Goal: Transaction & Acquisition: Purchase product/service

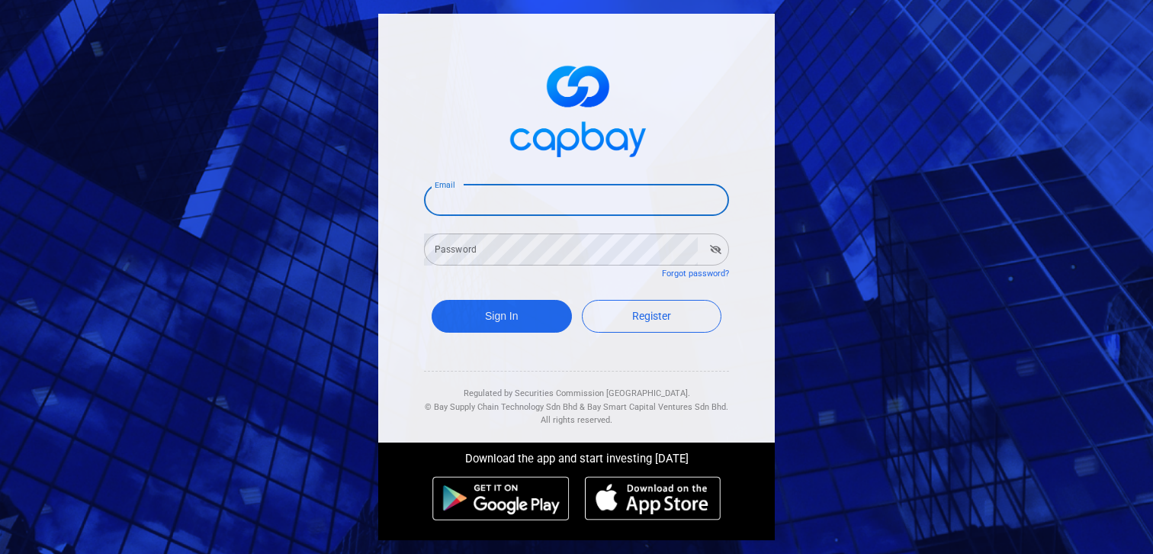
type input "[EMAIL_ADDRESS][DOMAIN_NAME]"
click at [495, 313] on button "Sign In" at bounding box center [502, 316] width 140 height 33
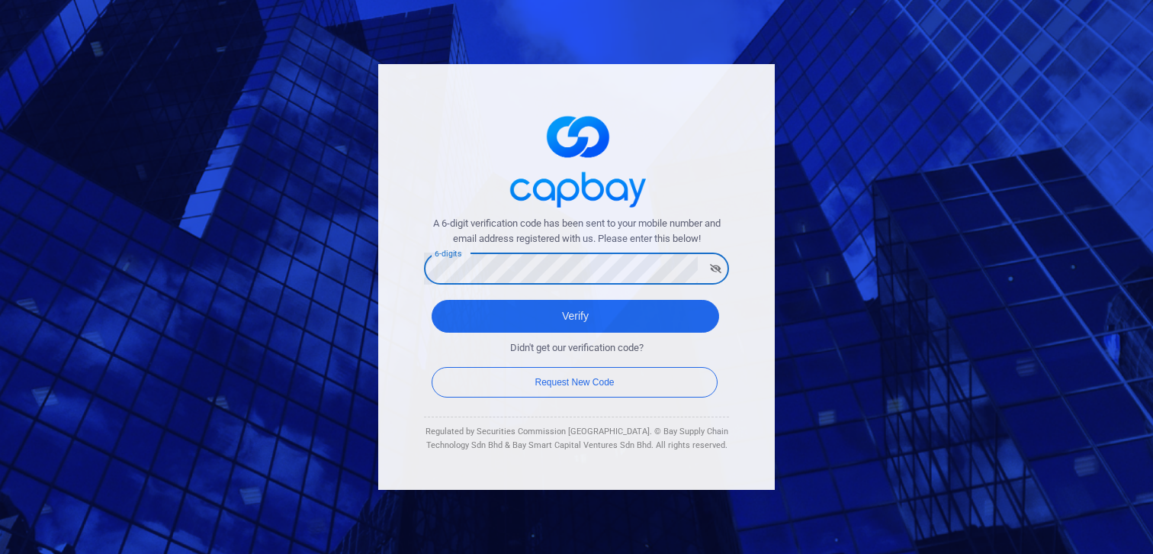
click at [575, 307] on button "Verify" at bounding box center [575, 316] width 287 height 33
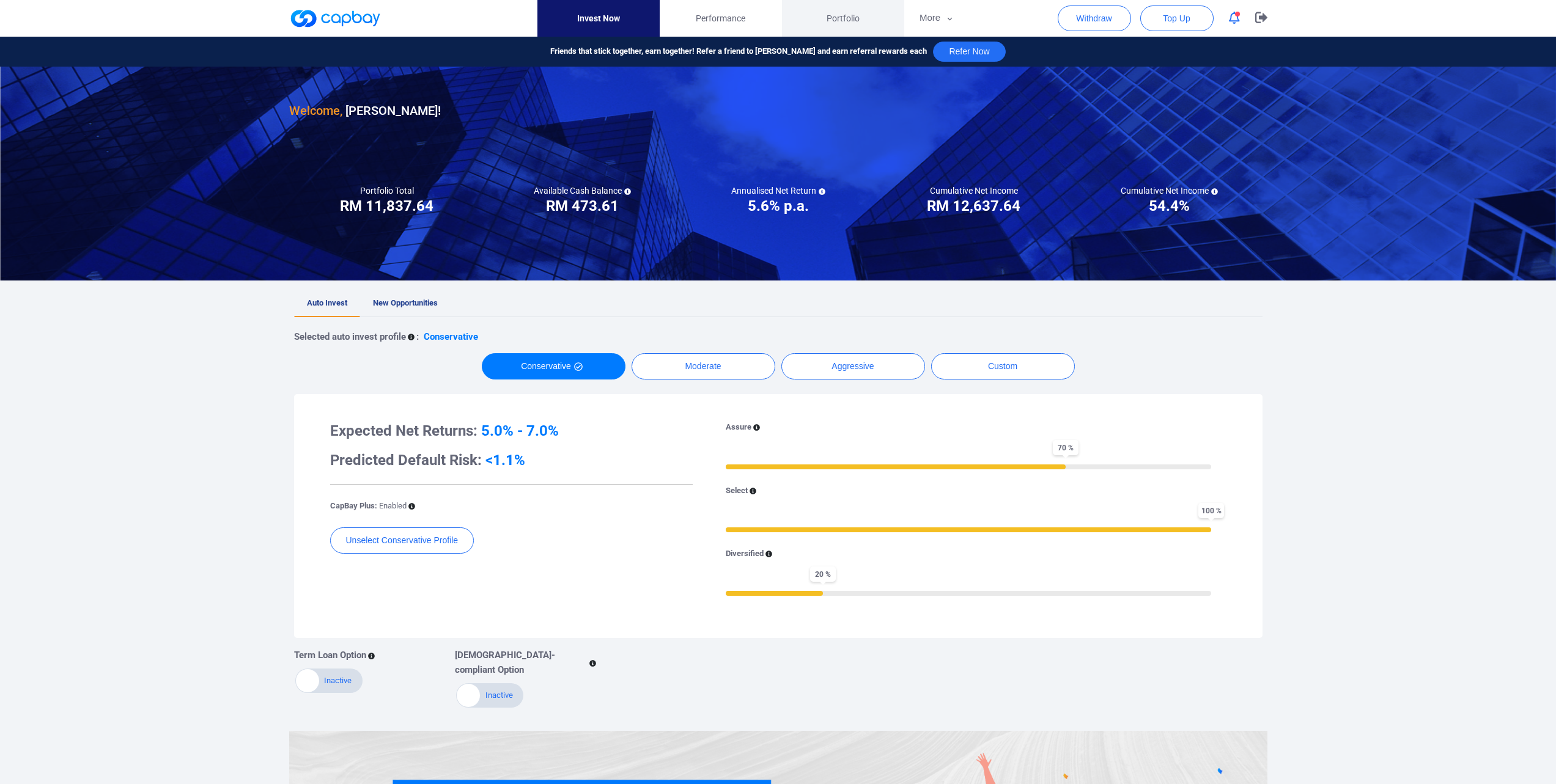
click at [827, 20] on span "Portfolio" at bounding box center [843, 18] width 33 height 14
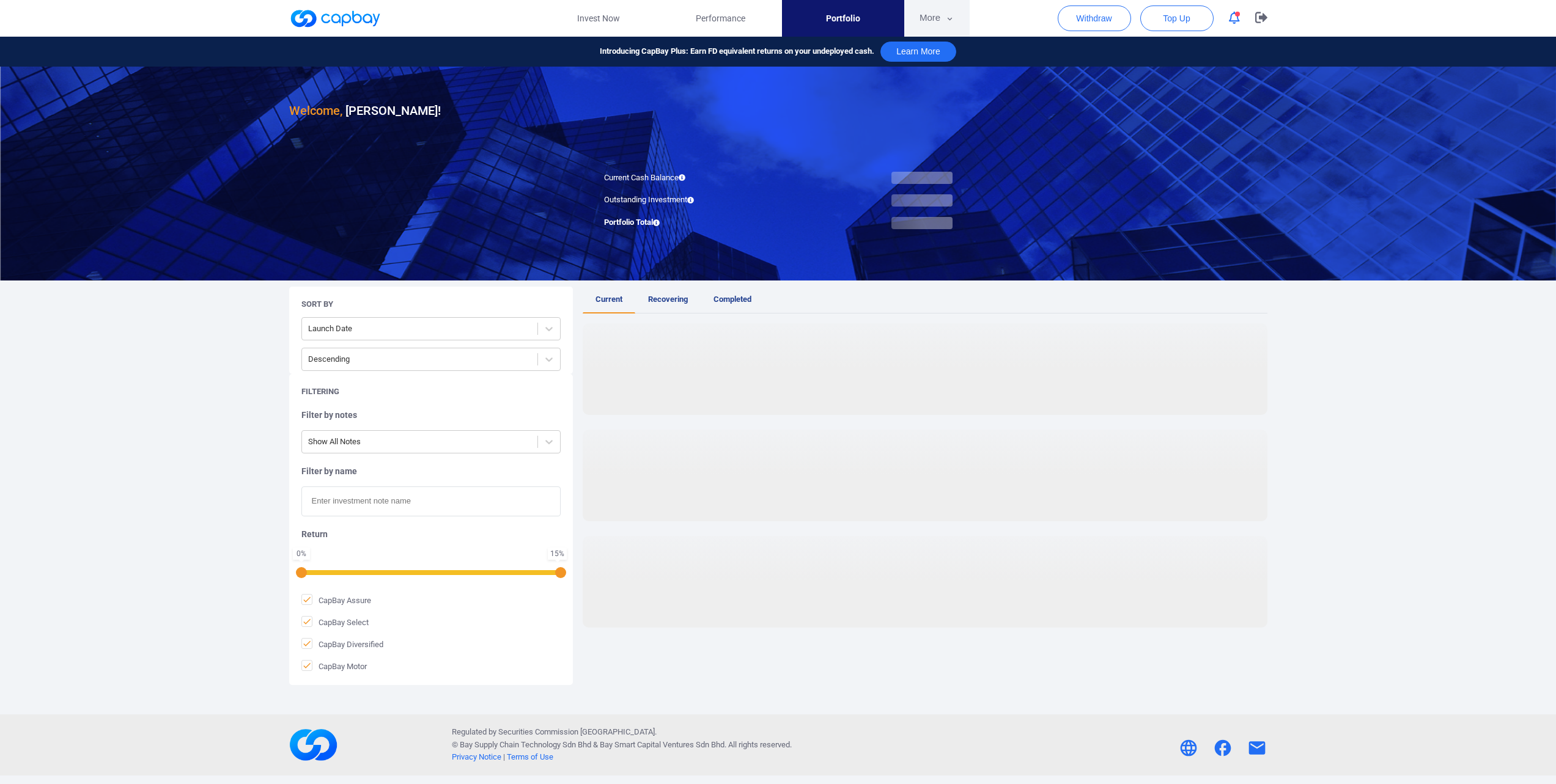
click at [920, 18] on button "More" at bounding box center [938, 18] width 66 height 37
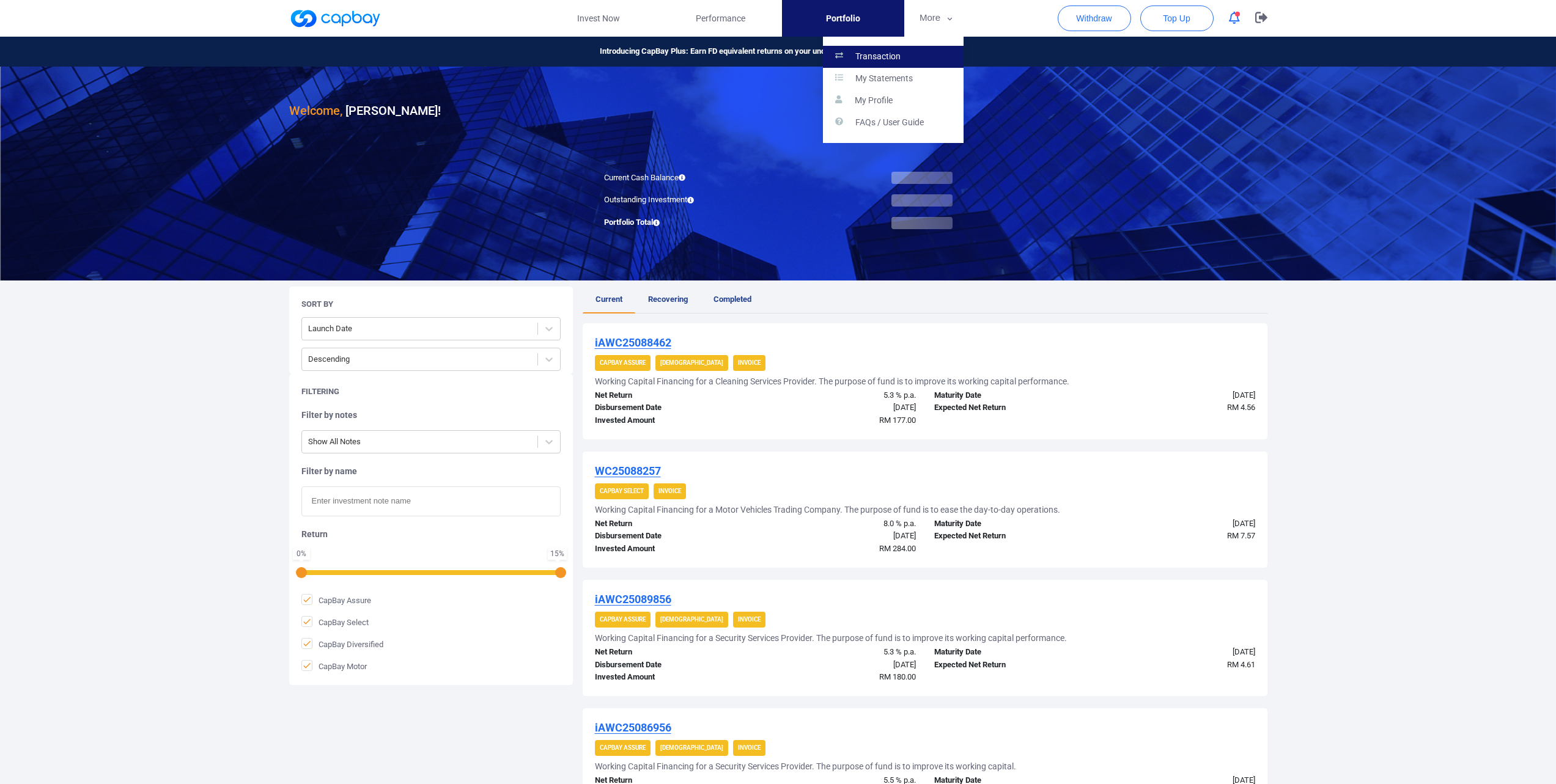
click at [894, 54] on p "Transaction" at bounding box center [878, 57] width 45 height 11
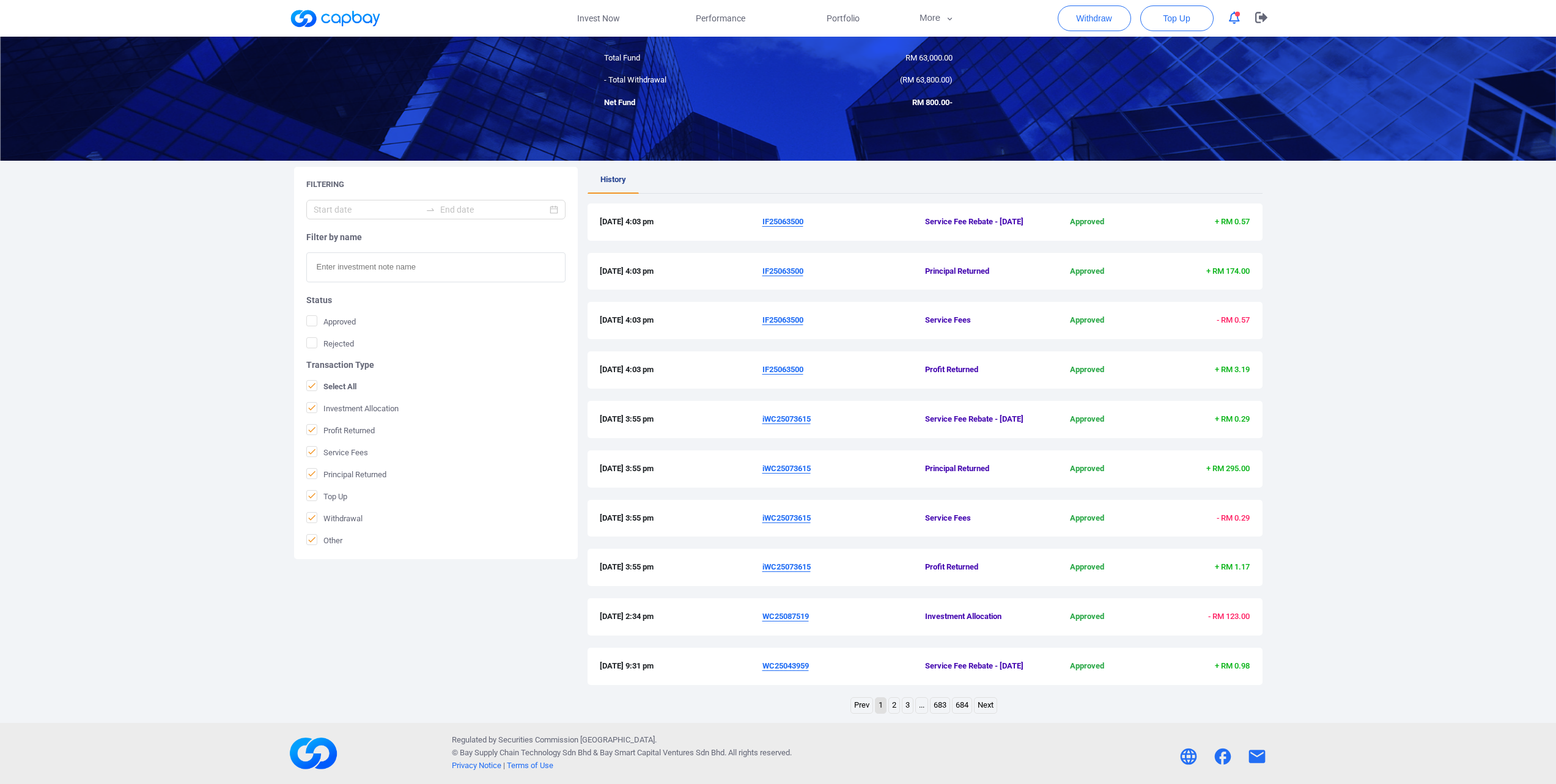
scroll to position [139, 0]
click at [924, 443] on link "Next" at bounding box center [985, 705] width 22 height 15
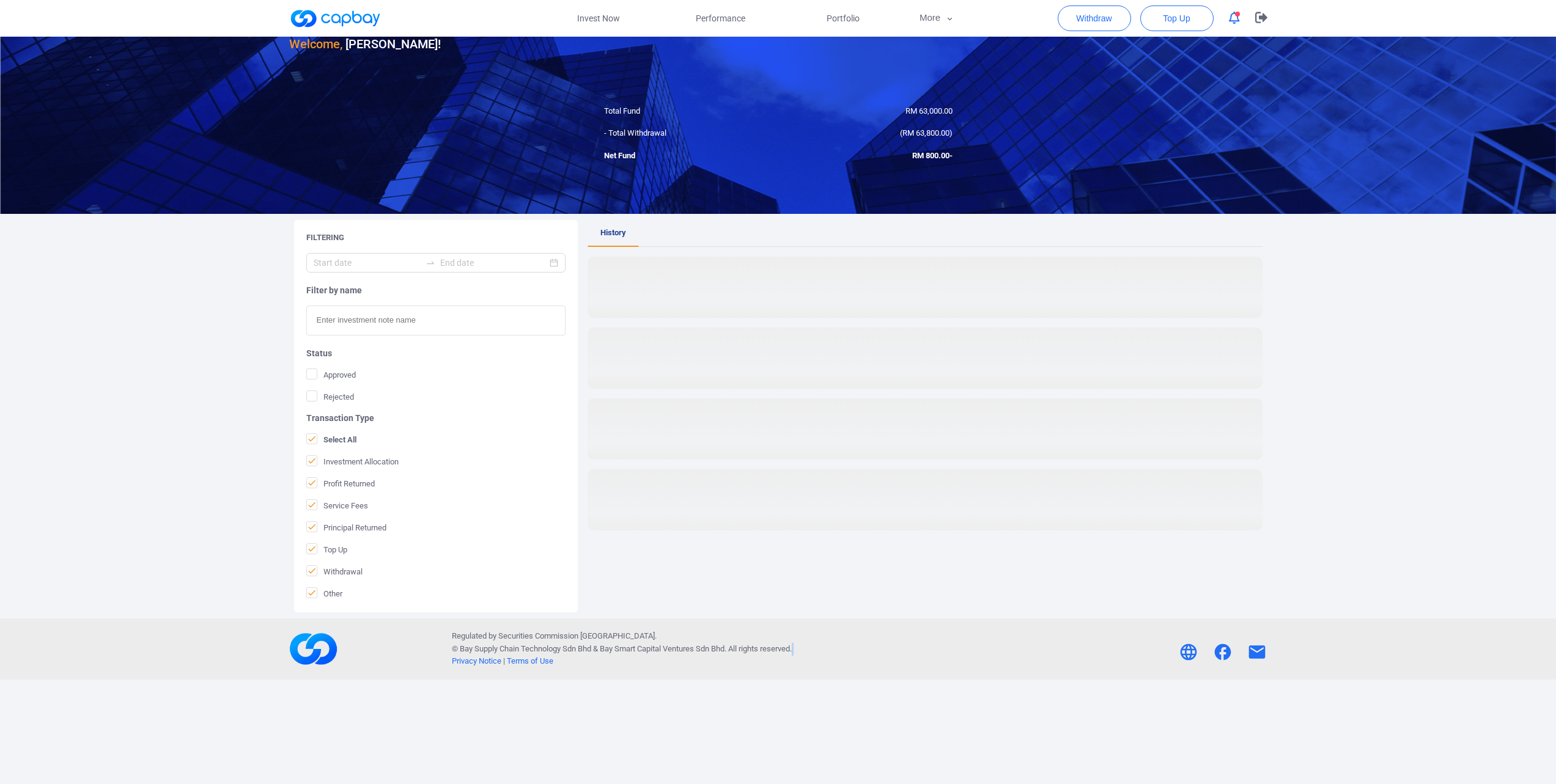
click at [924, 443] on div "Regulated by Securities Commission [GEOGRAPHIC_DATA]. © Bay Supply Chain Techno…" at bounding box center [778, 649] width 653 height 38
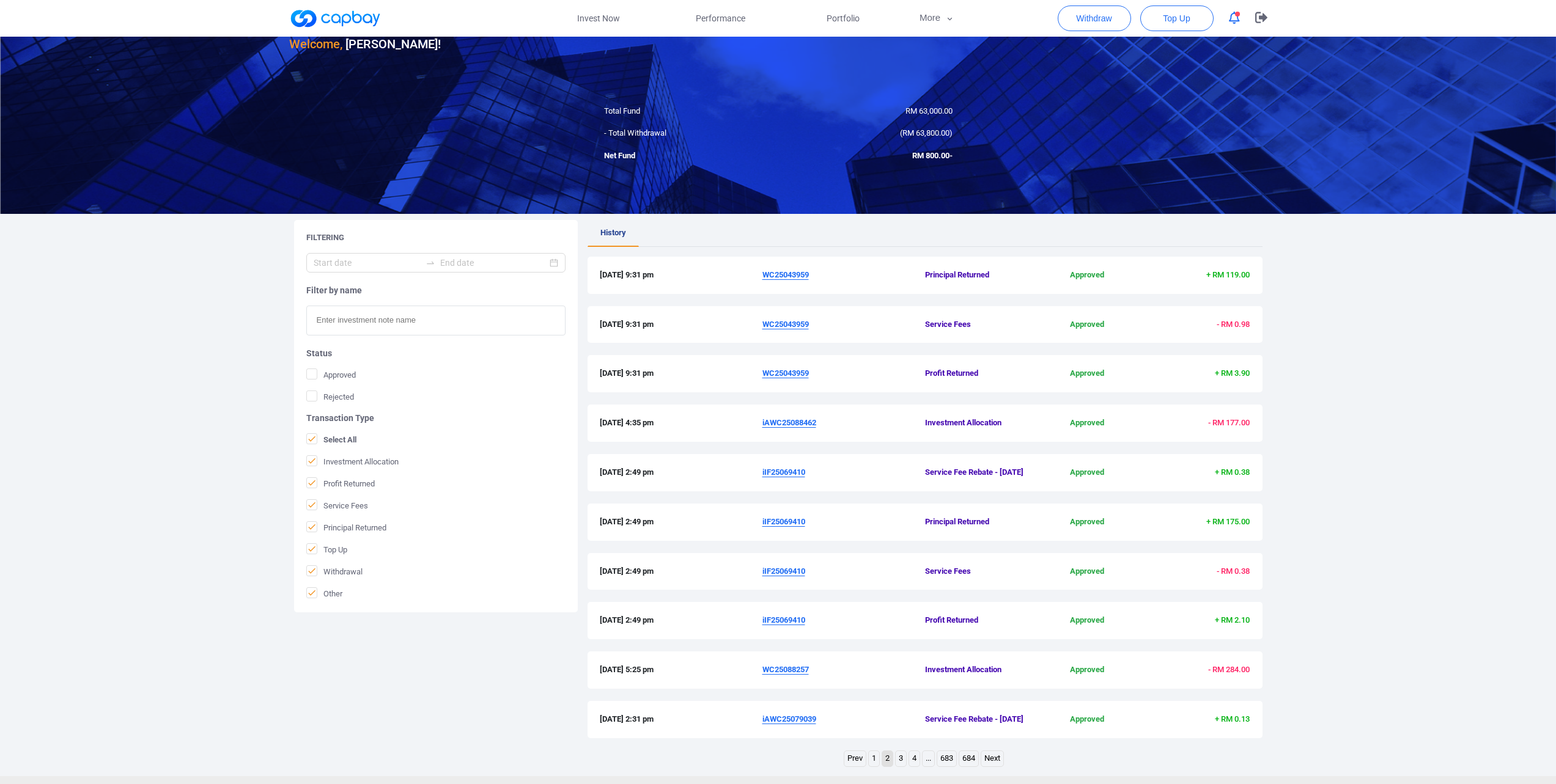
scroll to position [193, 0]
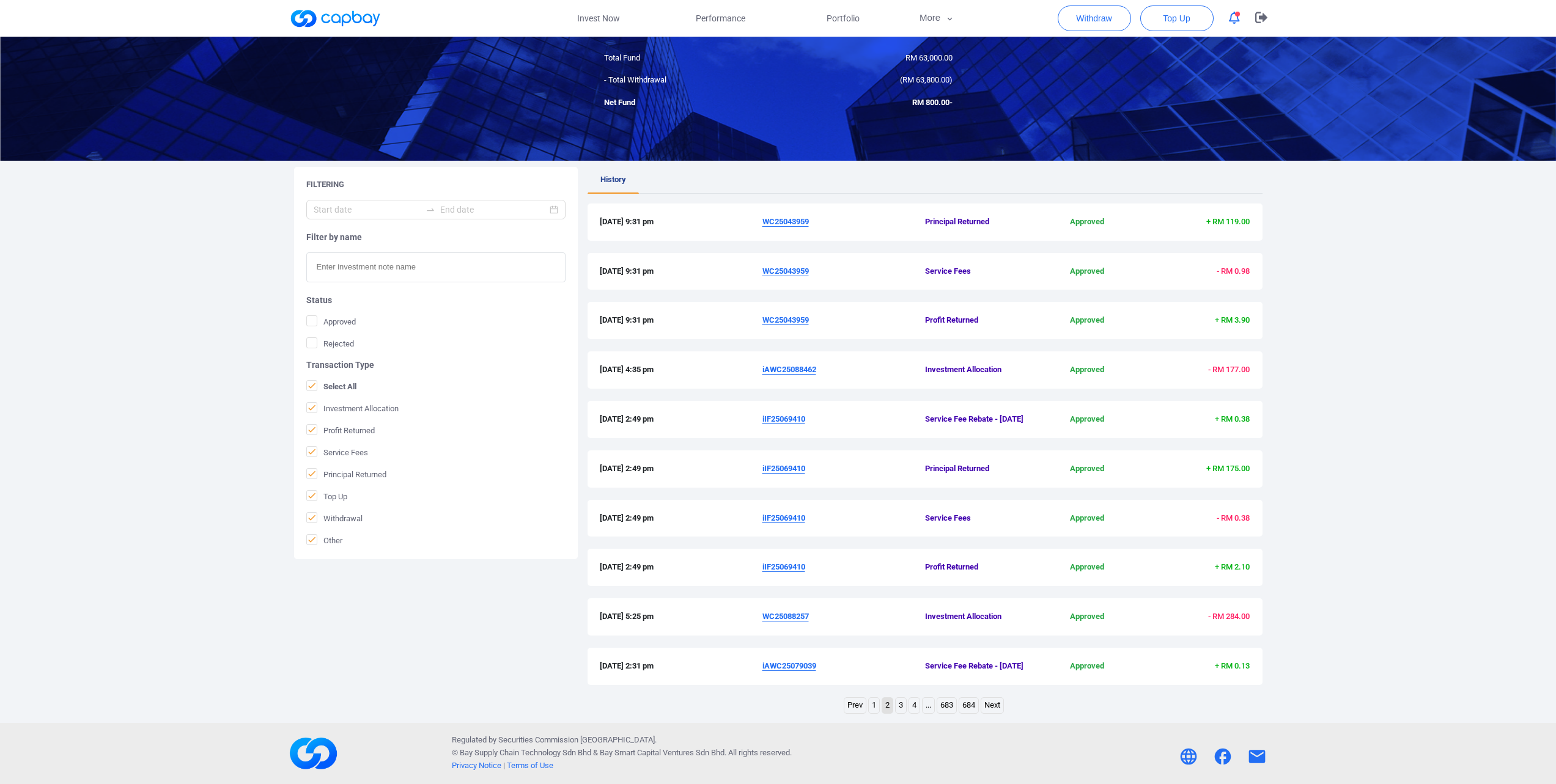
click at [845, 443] on link "Prev" at bounding box center [855, 705] width 22 height 15
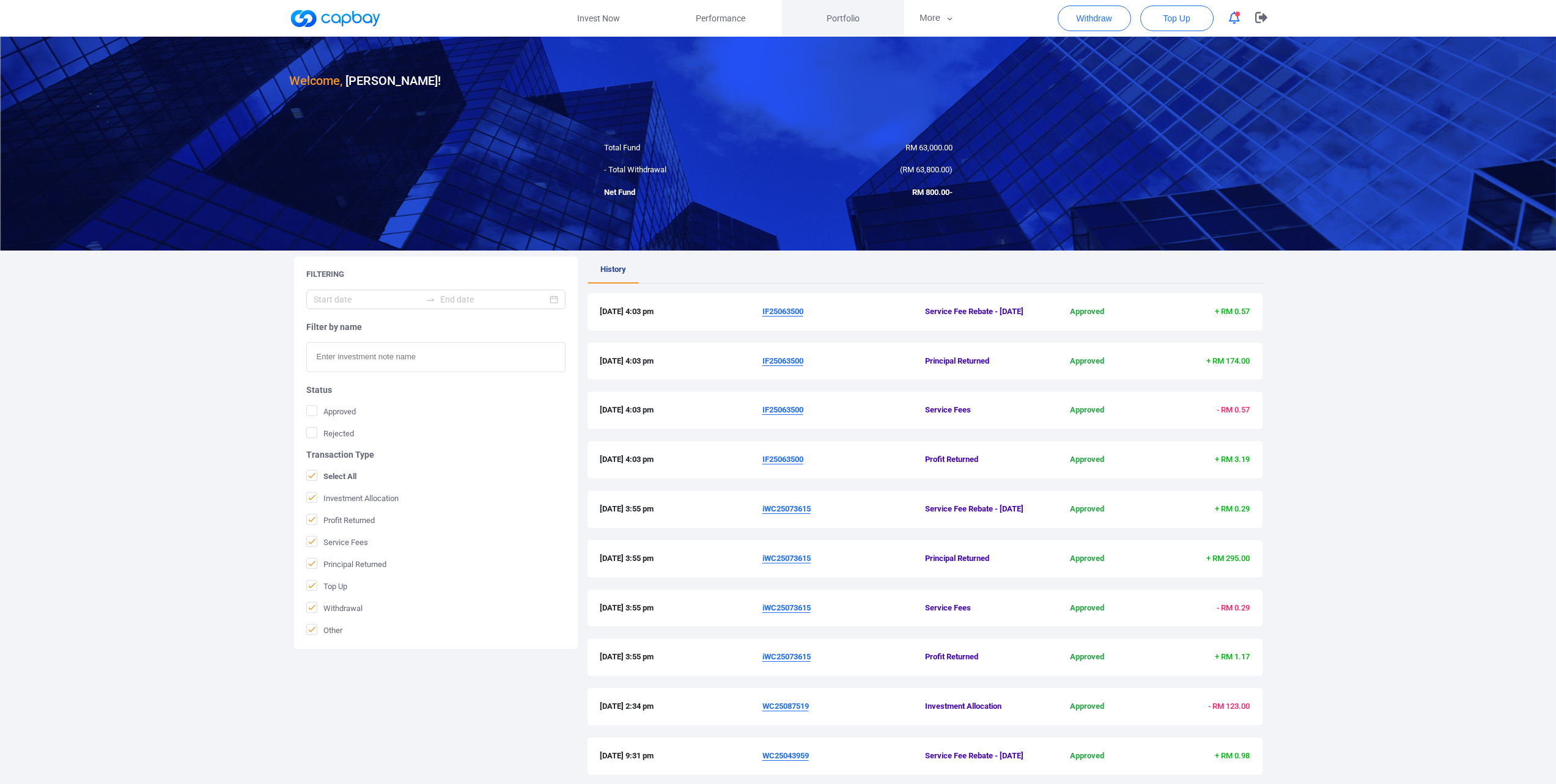
click at [845, 14] on span "Portfolio" at bounding box center [843, 18] width 33 height 14
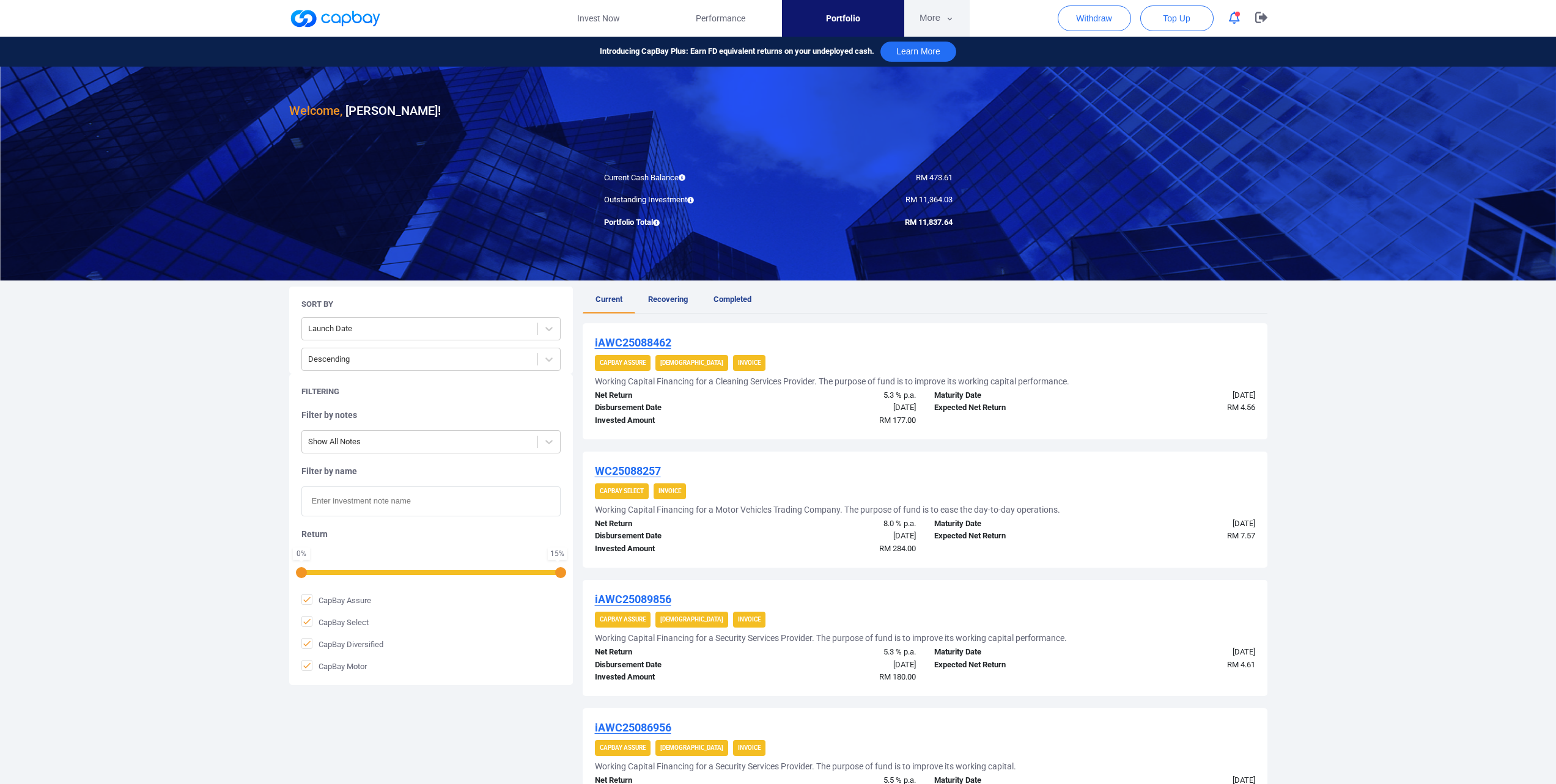
click at [924, 22] on button "More" at bounding box center [938, 18] width 66 height 37
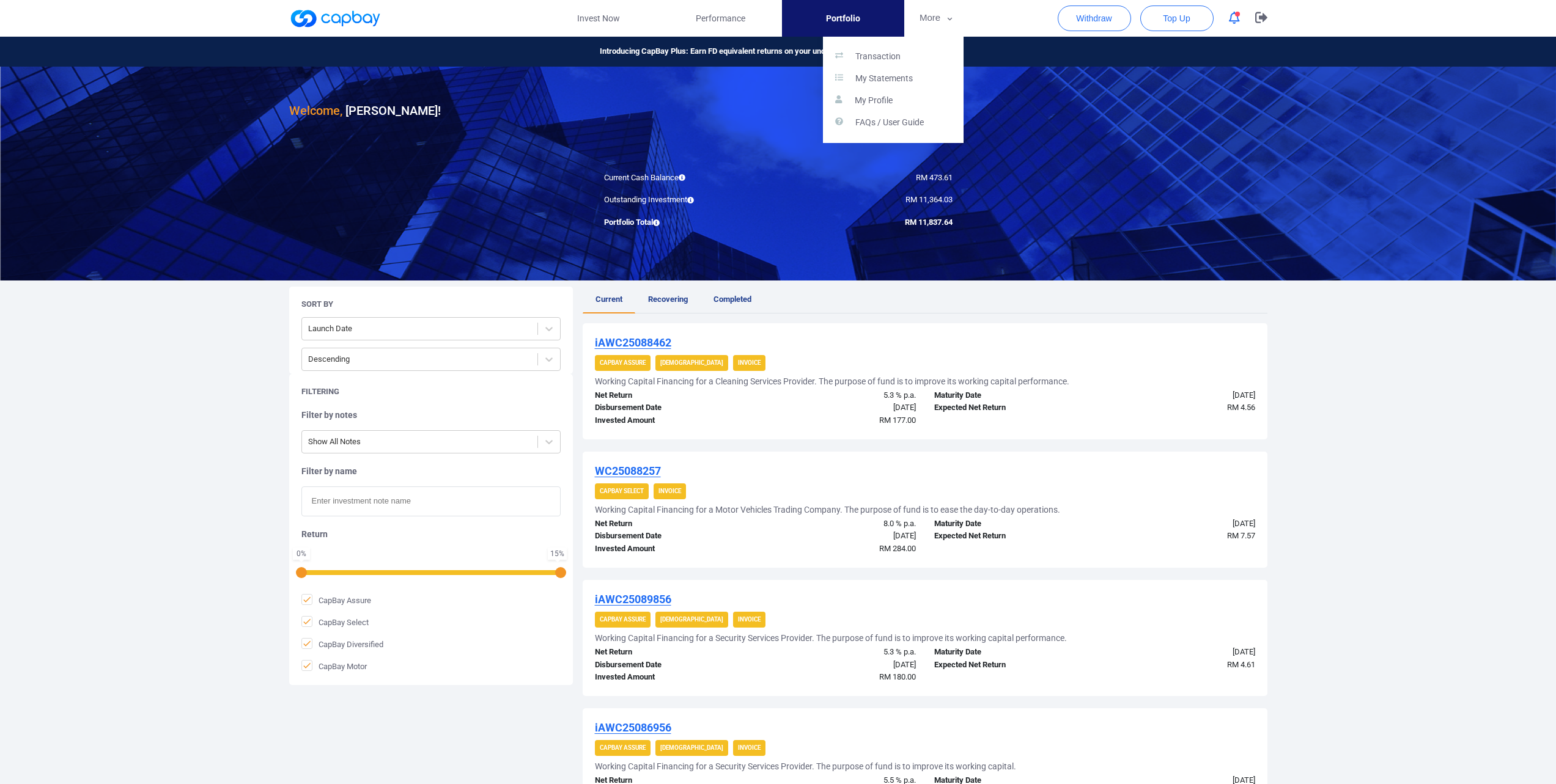
click at [851, 28] on button "button" at bounding box center [778, 392] width 1556 height 784
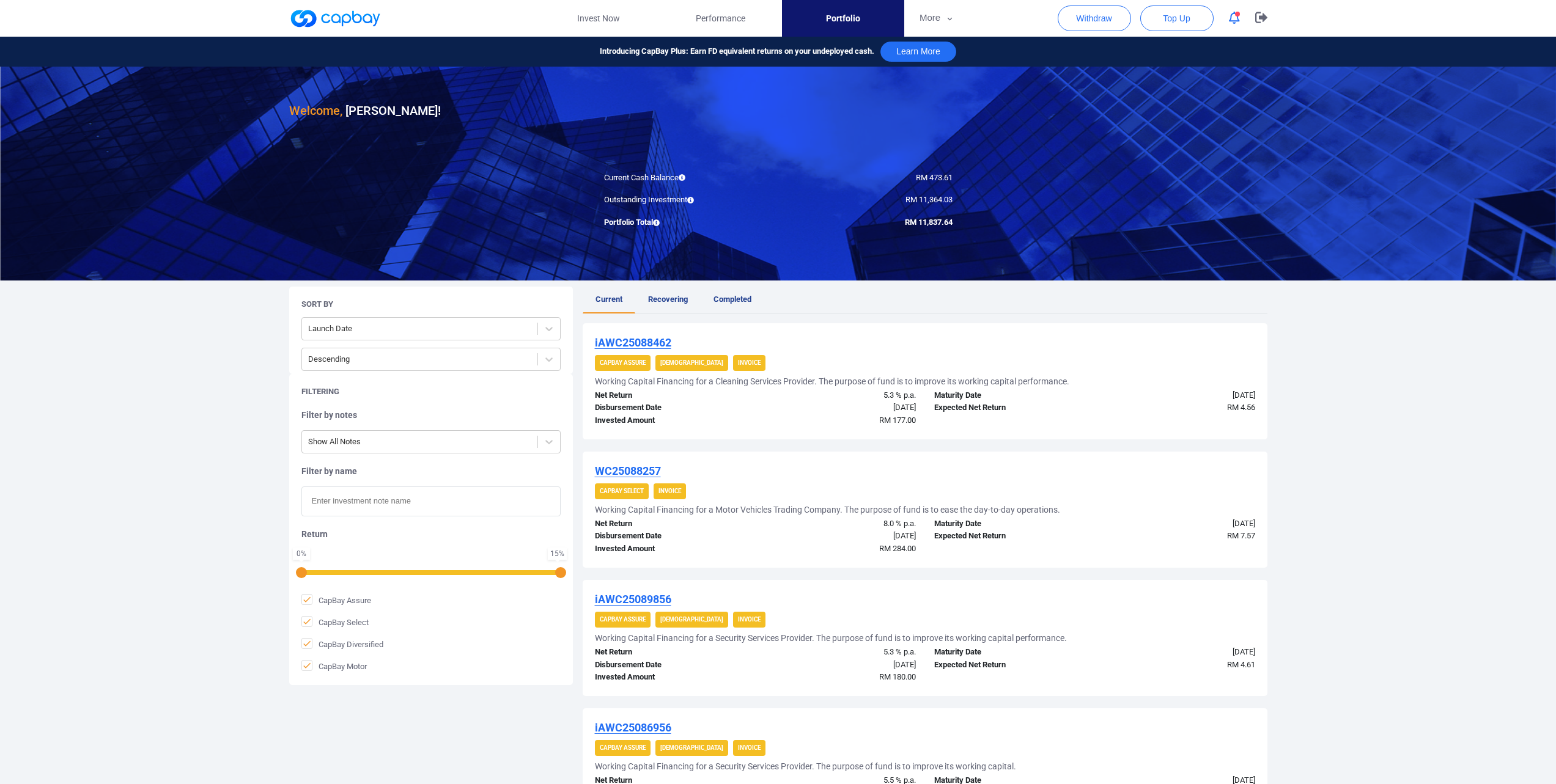
click at [899, 23] on link "Portfolio" at bounding box center [843, 18] width 122 height 37
click at [924, 28] on button "More" at bounding box center [938, 18] width 66 height 37
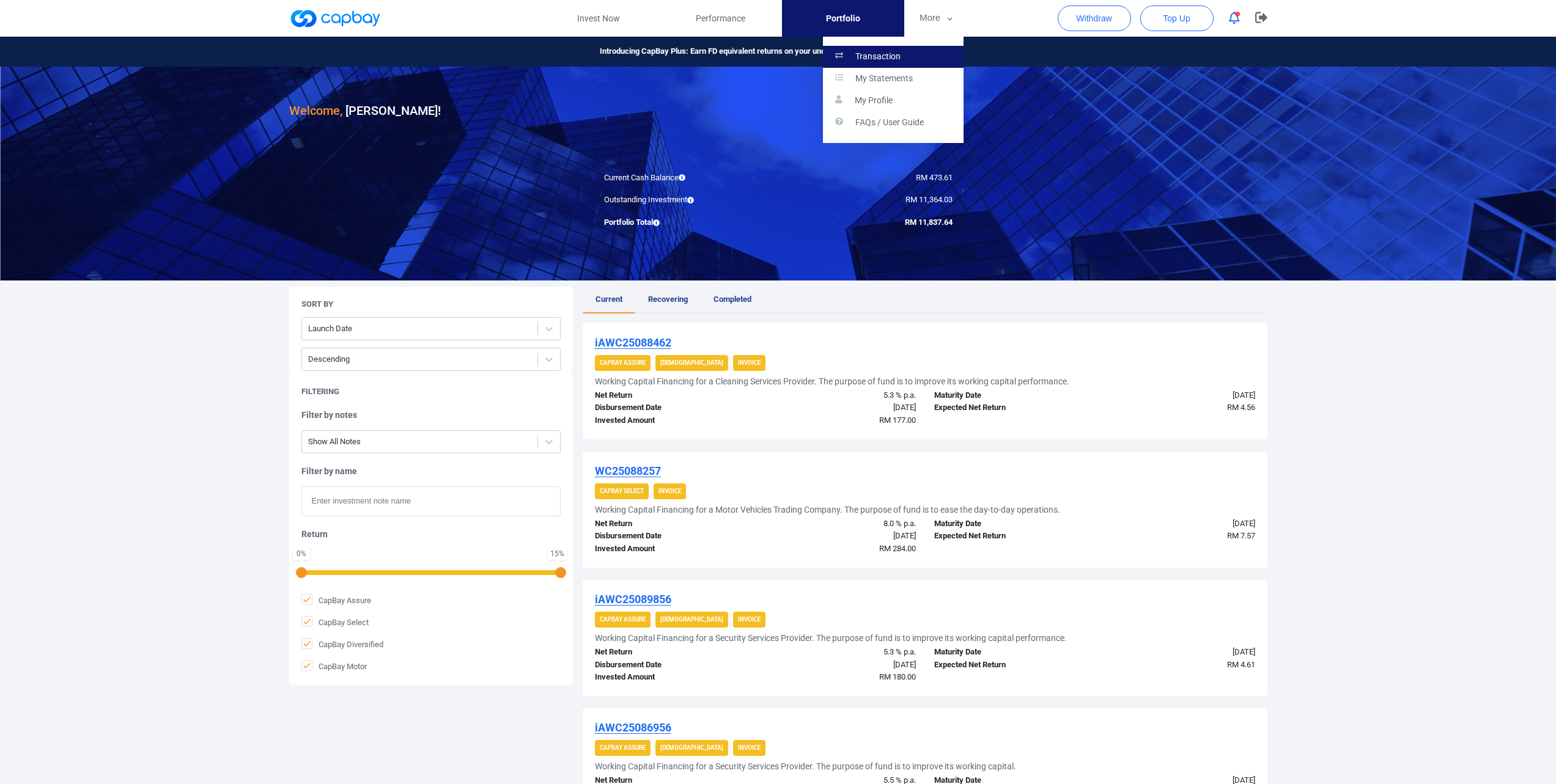
click at [914, 58] on link "Transaction" at bounding box center [893, 56] width 140 height 22
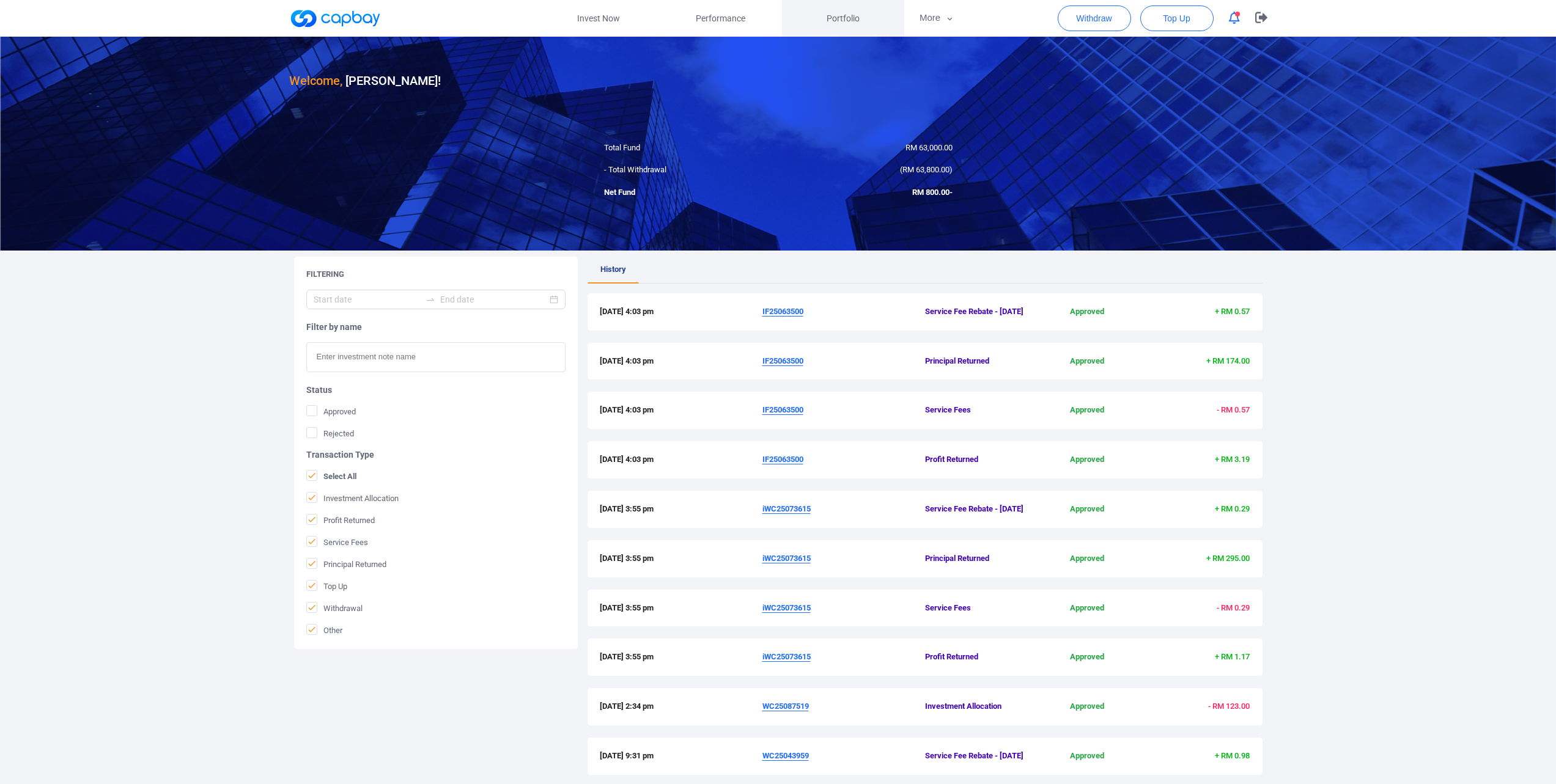
click at [830, 16] on span "Portfolio" at bounding box center [843, 18] width 33 height 14
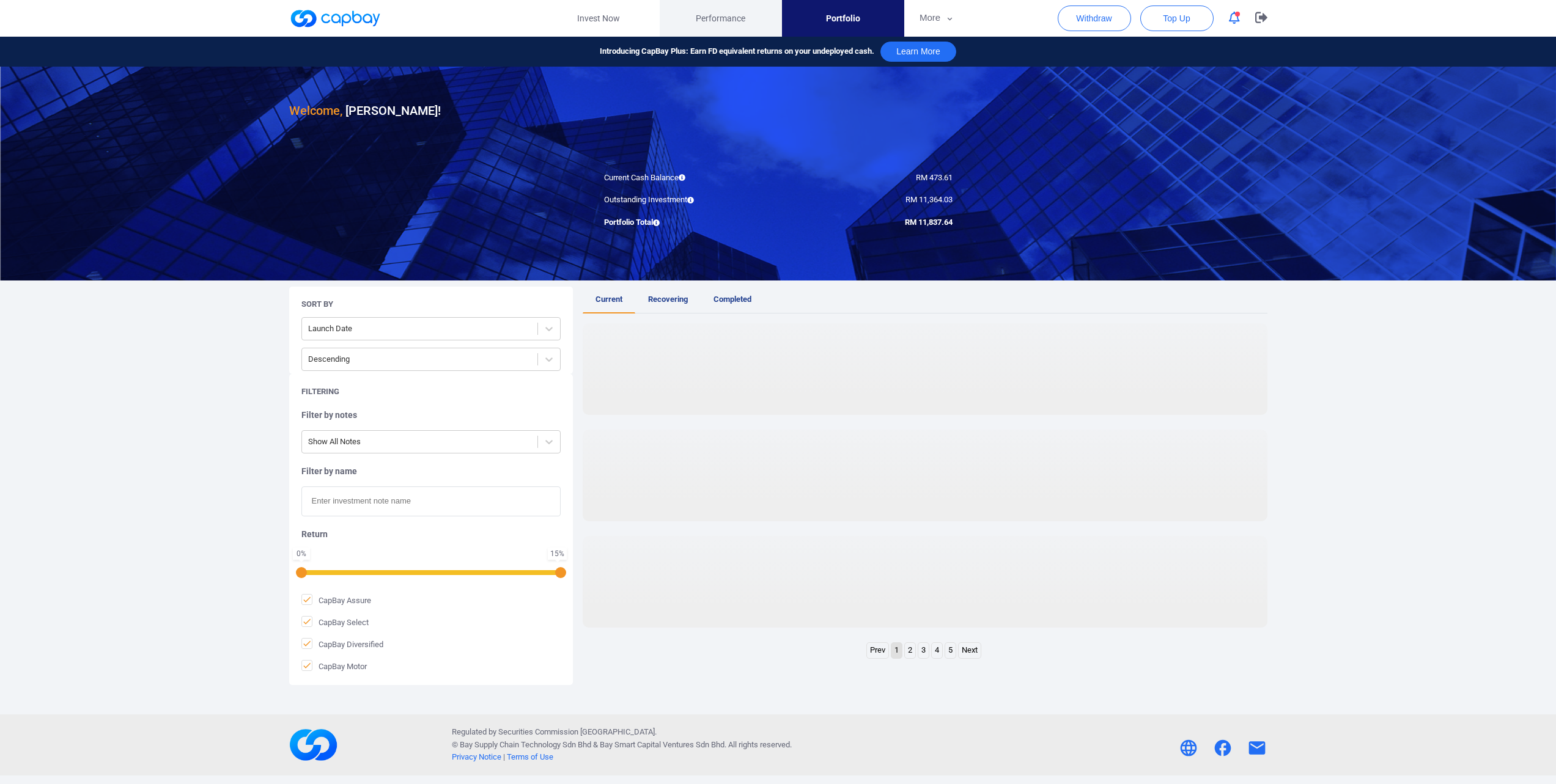
click at [743, 22] on span "Performance" at bounding box center [721, 18] width 50 height 14
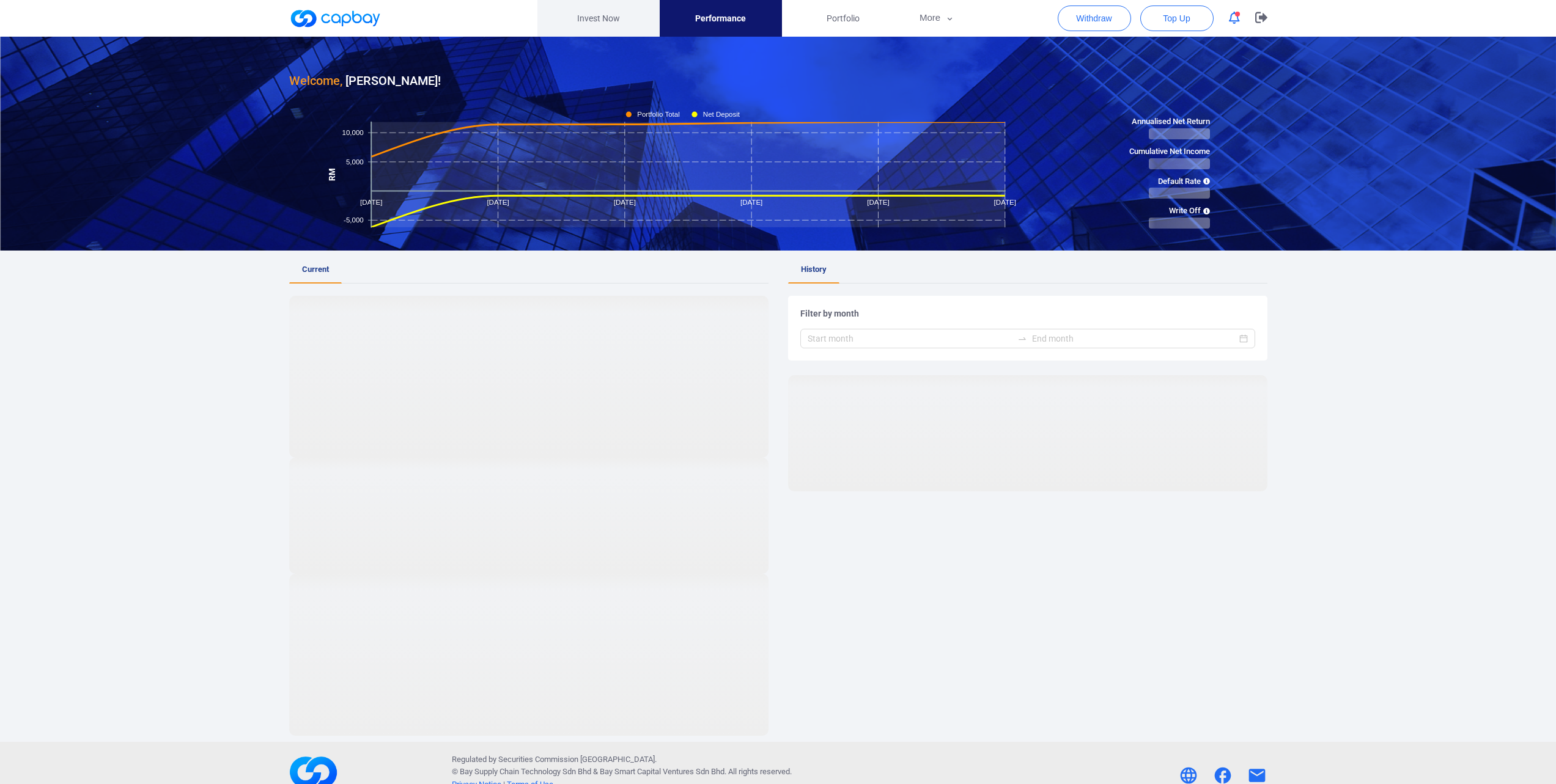
click at [586, 19] on link "Invest Now" at bounding box center [598, 18] width 122 height 37
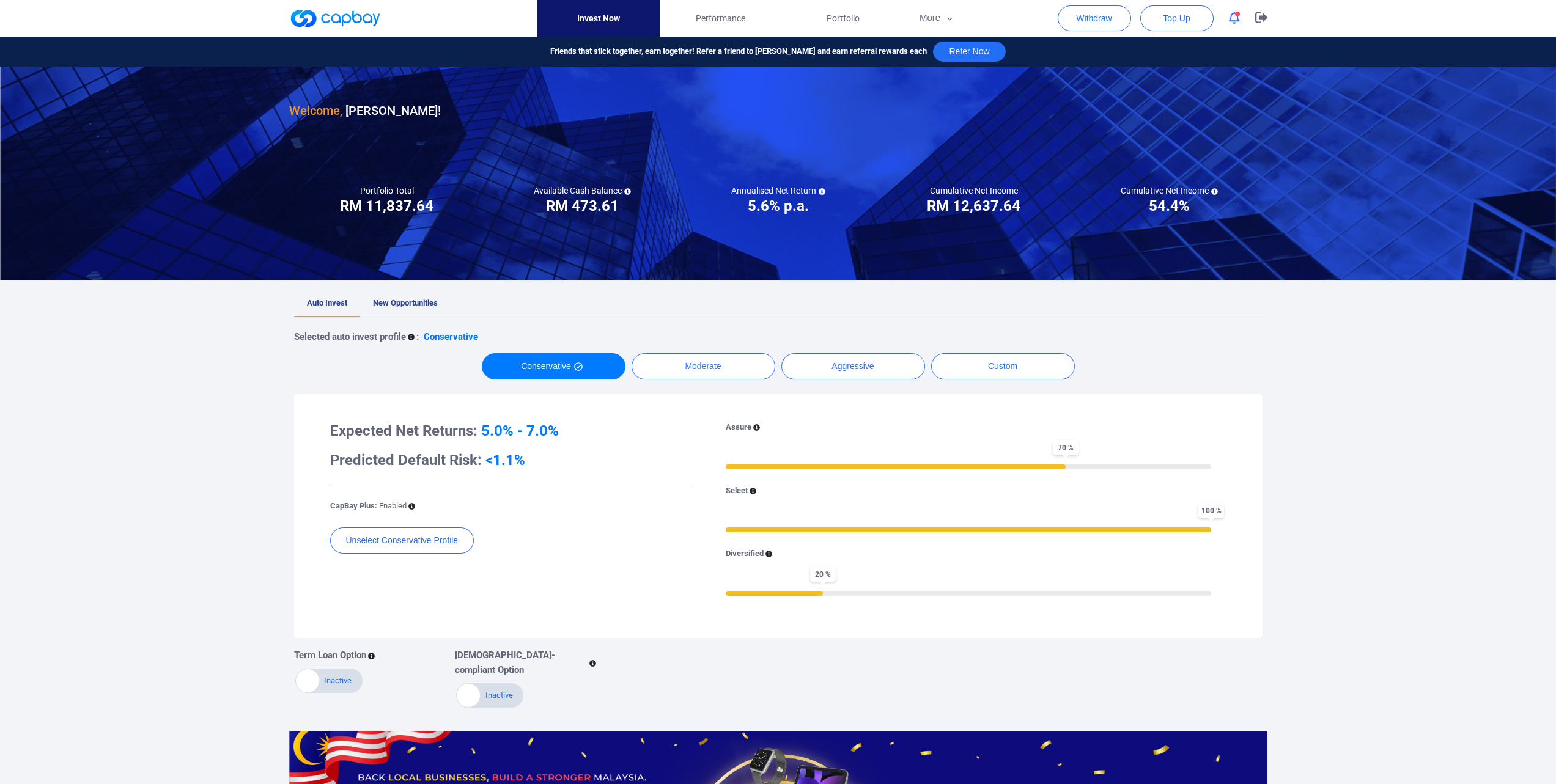
click at [452, 294] on div "Welcome, [PERSON_NAME] ! Portfolio Total Portfolio Total RM ***** RM 11,837.64 …" at bounding box center [778, 506] width 1556 height 879
click at [438, 305] on span "New Opportunities" at bounding box center [405, 302] width 65 height 9
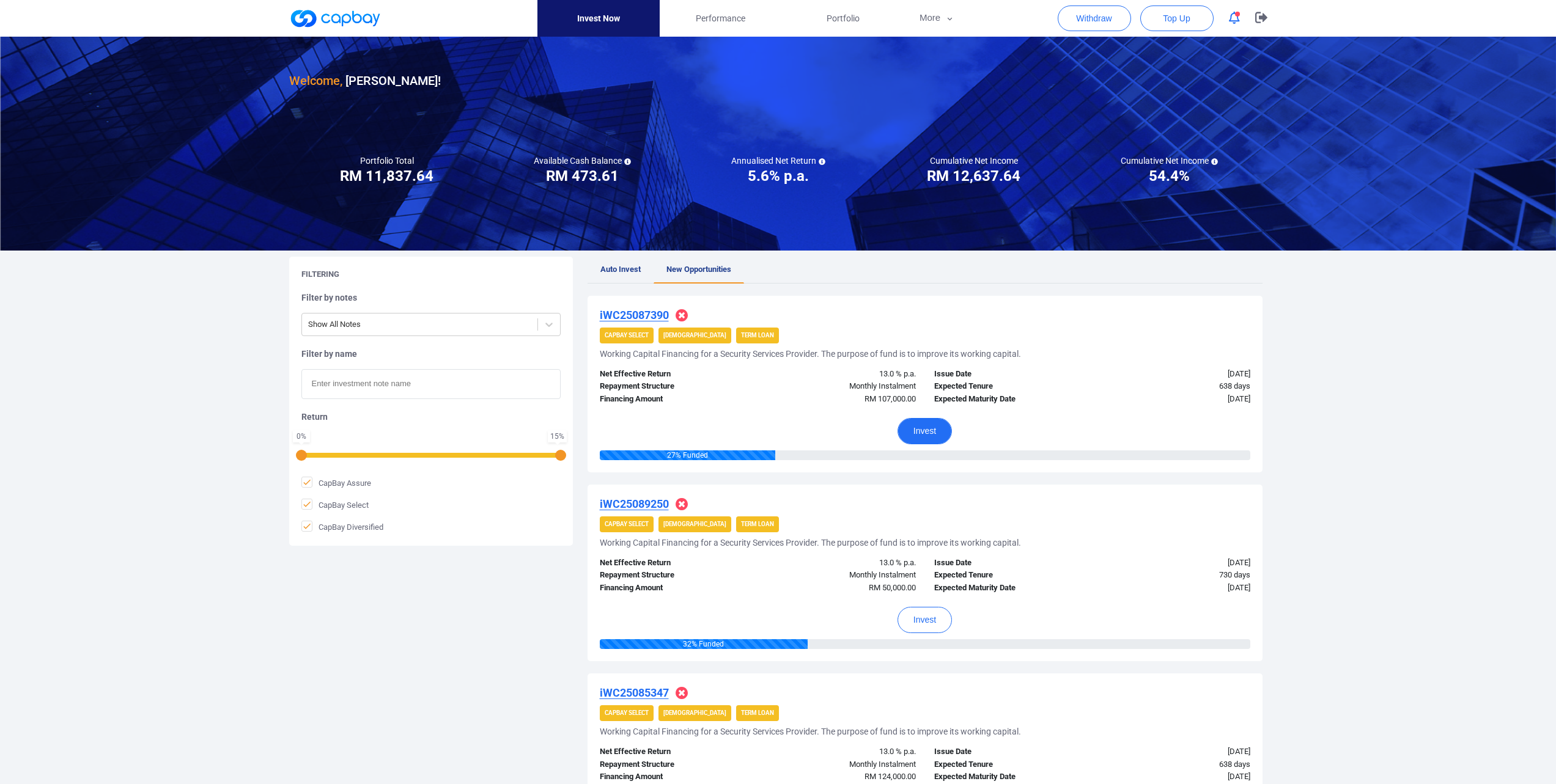
click at [924, 443] on button "Invest" at bounding box center [925, 430] width 55 height 26
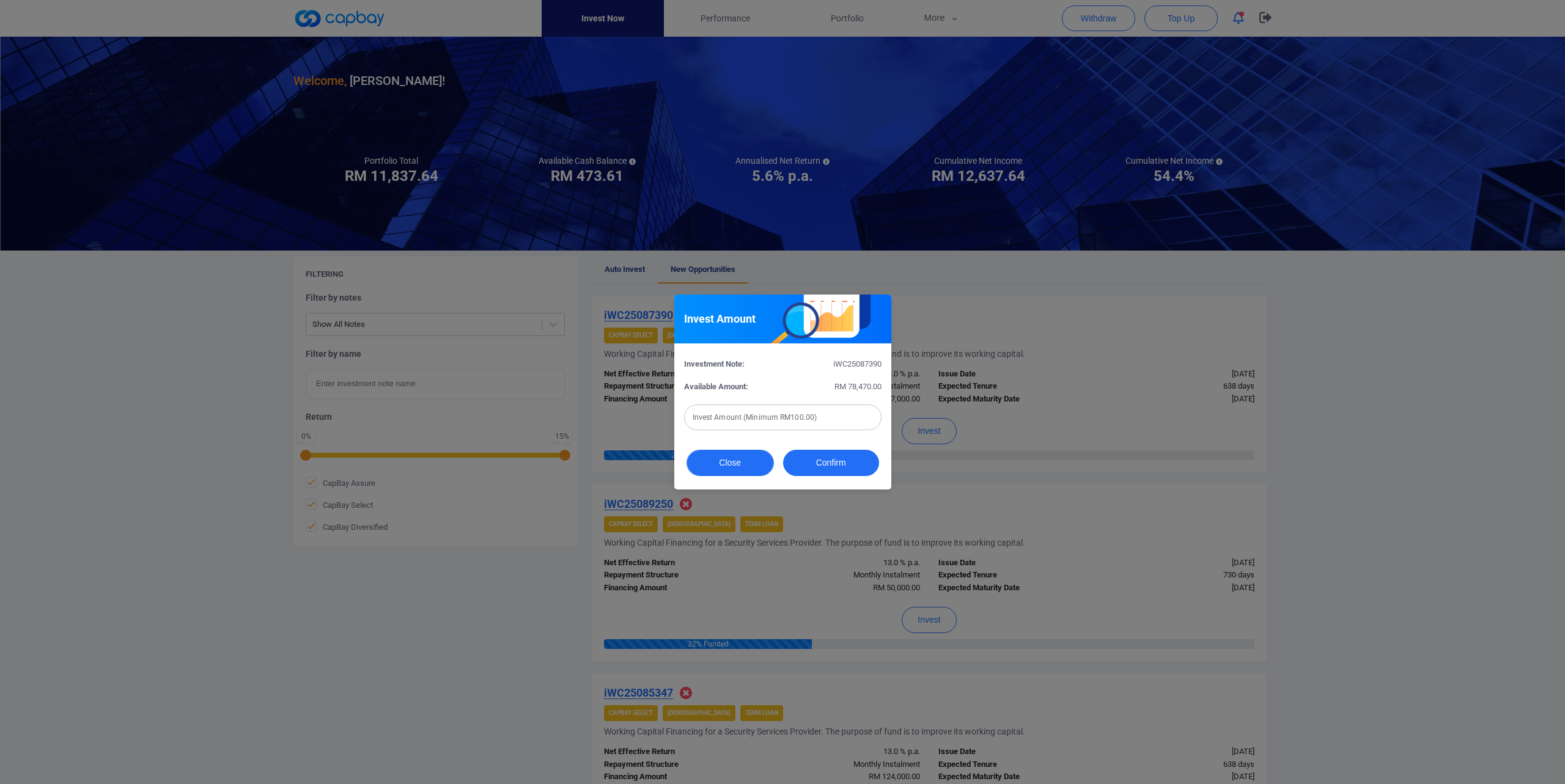
click at [762, 443] on button "Close" at bounding box center [730, 463] width 87 height 26
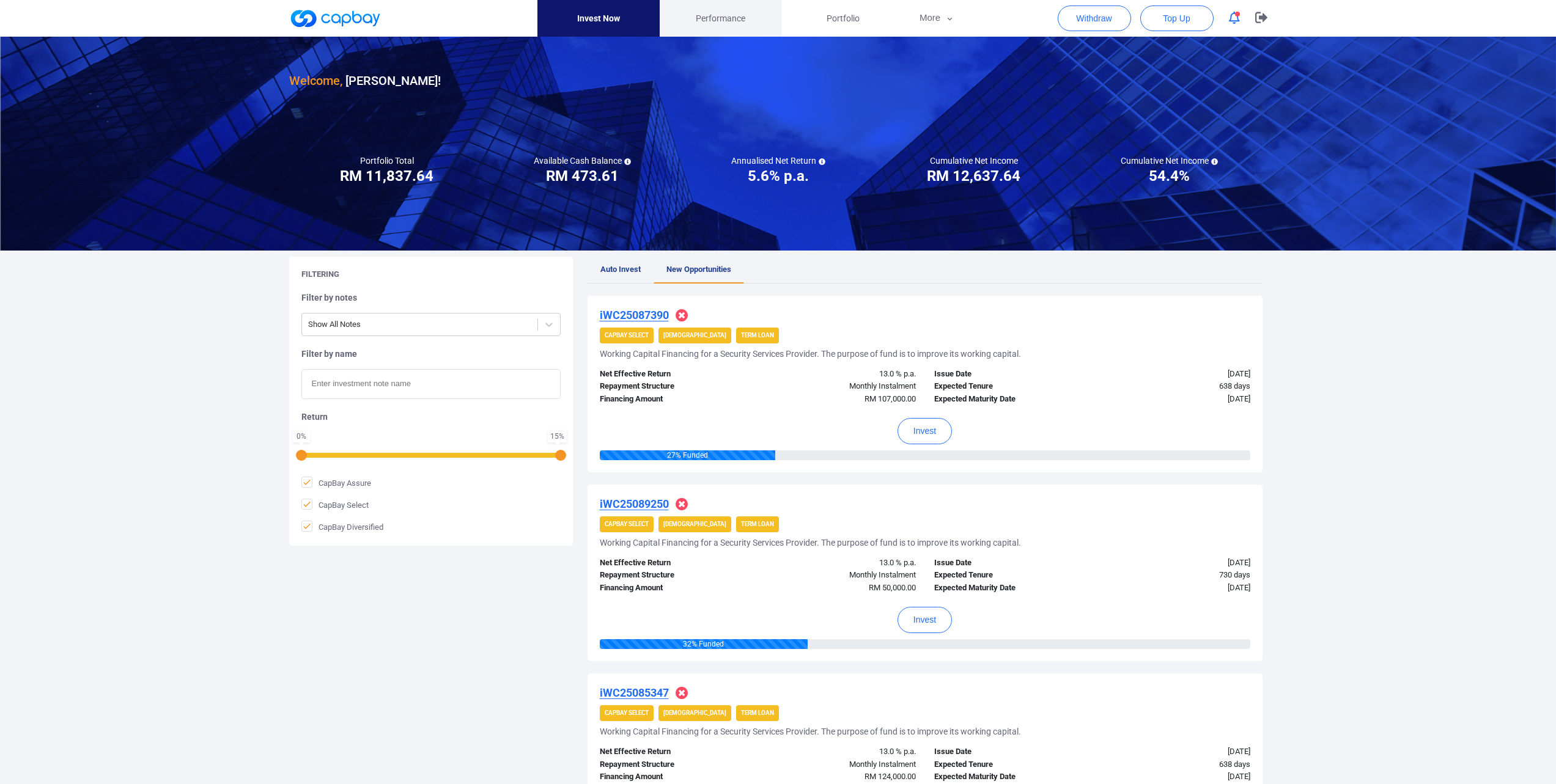
click at [730, 4] on link "Performance" at bounding box center [721, 18] width 122 height 37
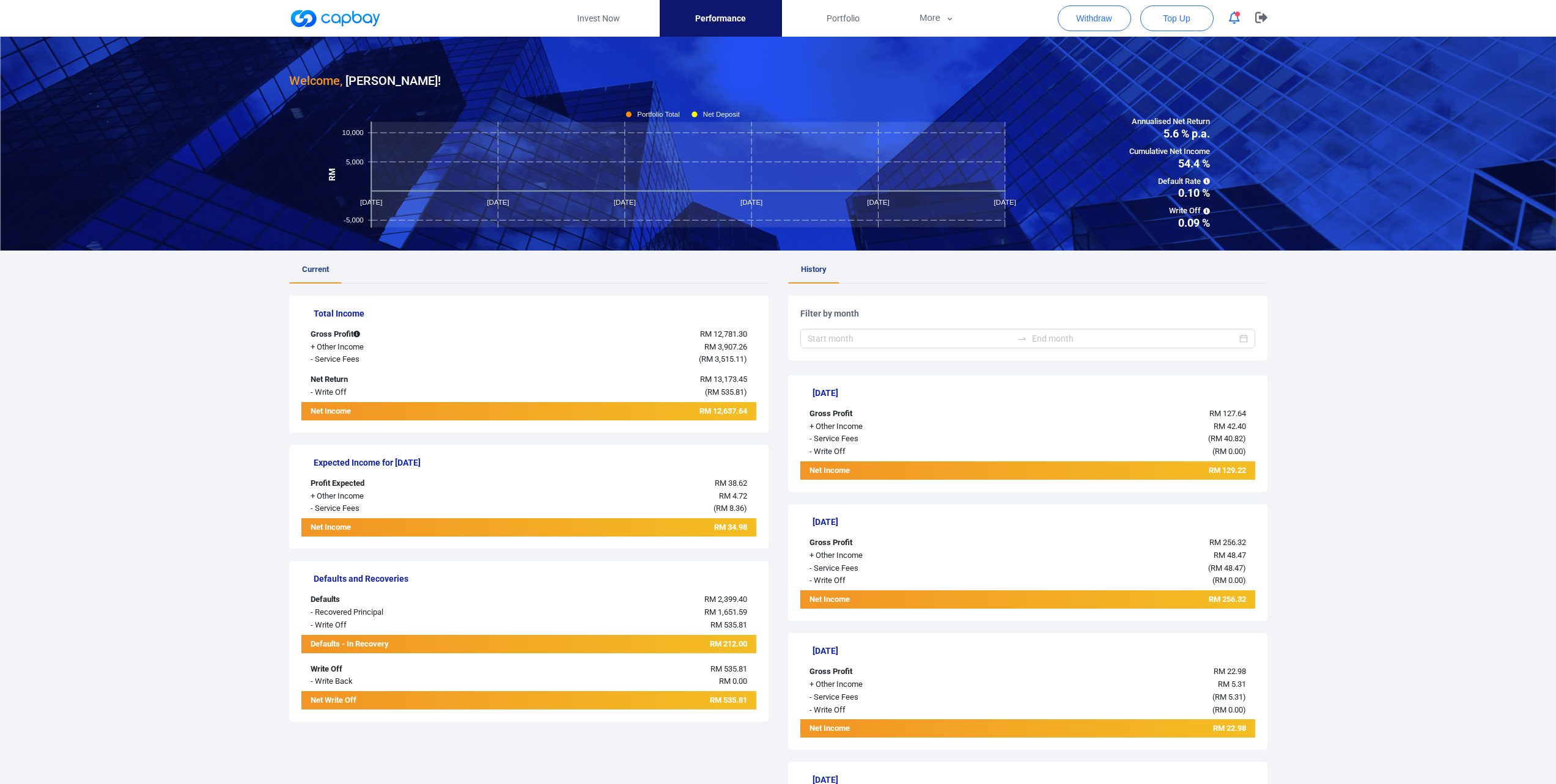
click at [729, 11] on span "Performance" at bounding box center [720, 18] width 51 height 14
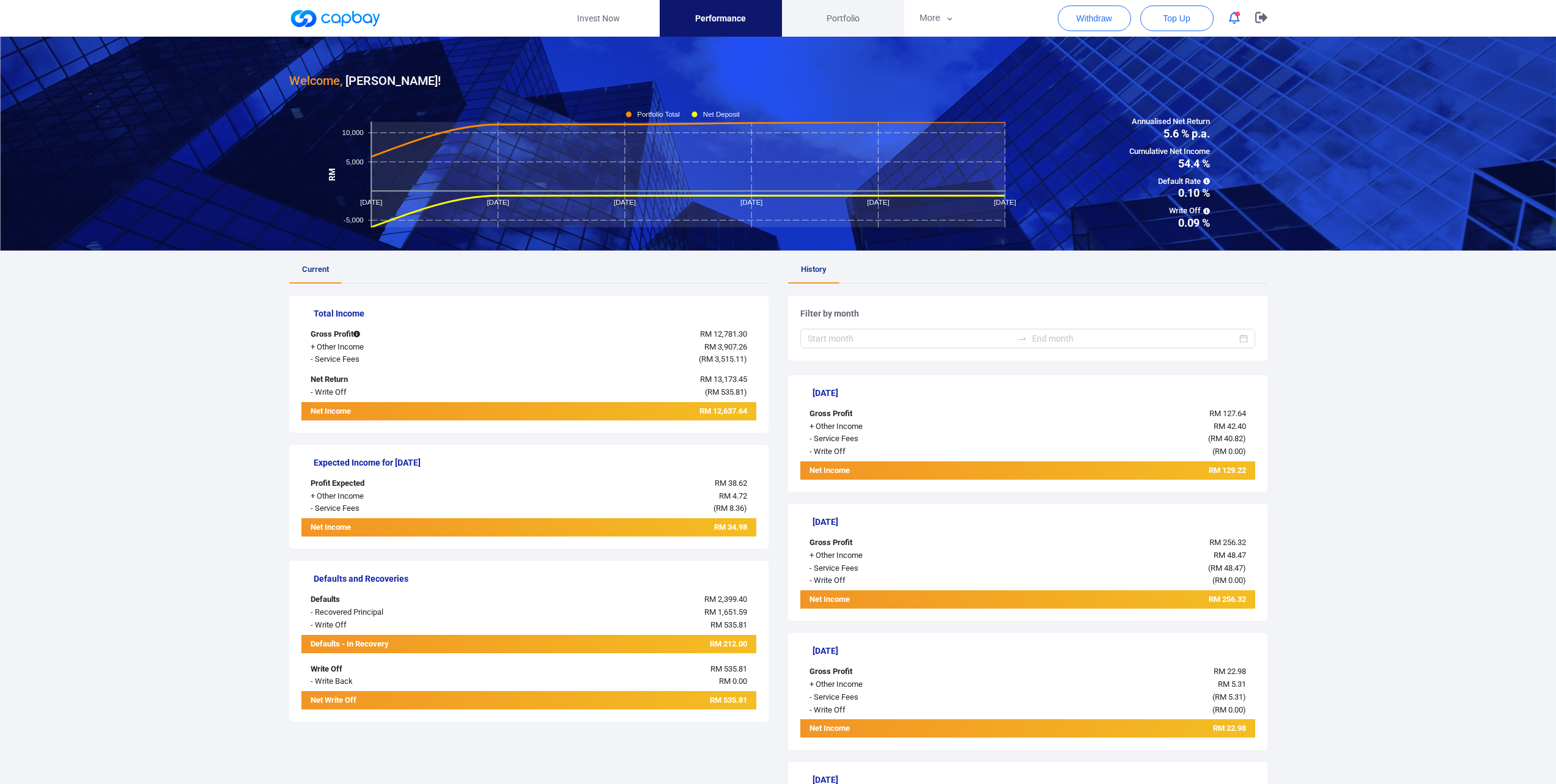
click at [796, 17] on link "Portfolio" at bounding box center [843, 18] width 122 height 37
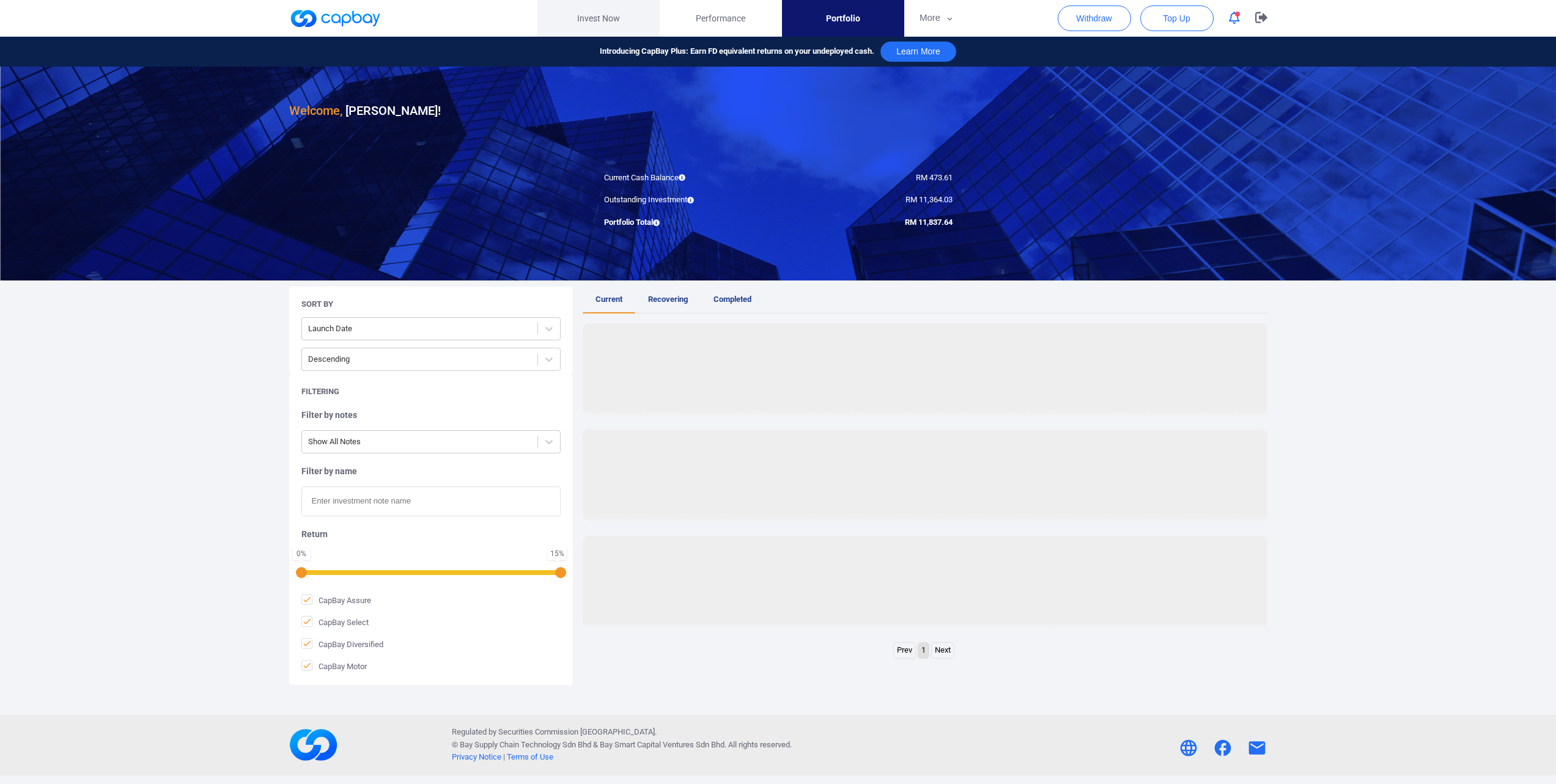
click at [590, 21] on link "Invest Now" at bounding box center [598, 18] width 122 height 37
